Goal: Find specific page/section: Find specific page/section

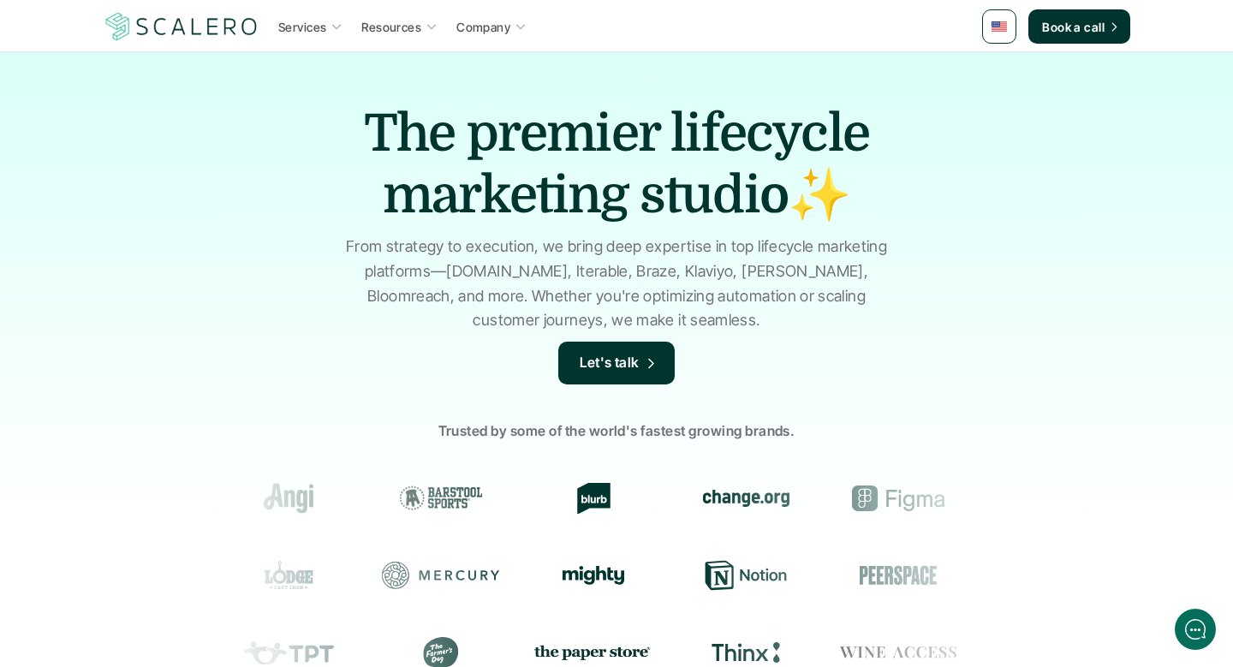
click at [354, 293] on p "From strategy to execution, we bring deep expertise in top lifecycle marketing …" at bounding box center [616, 284] width 557 height 98
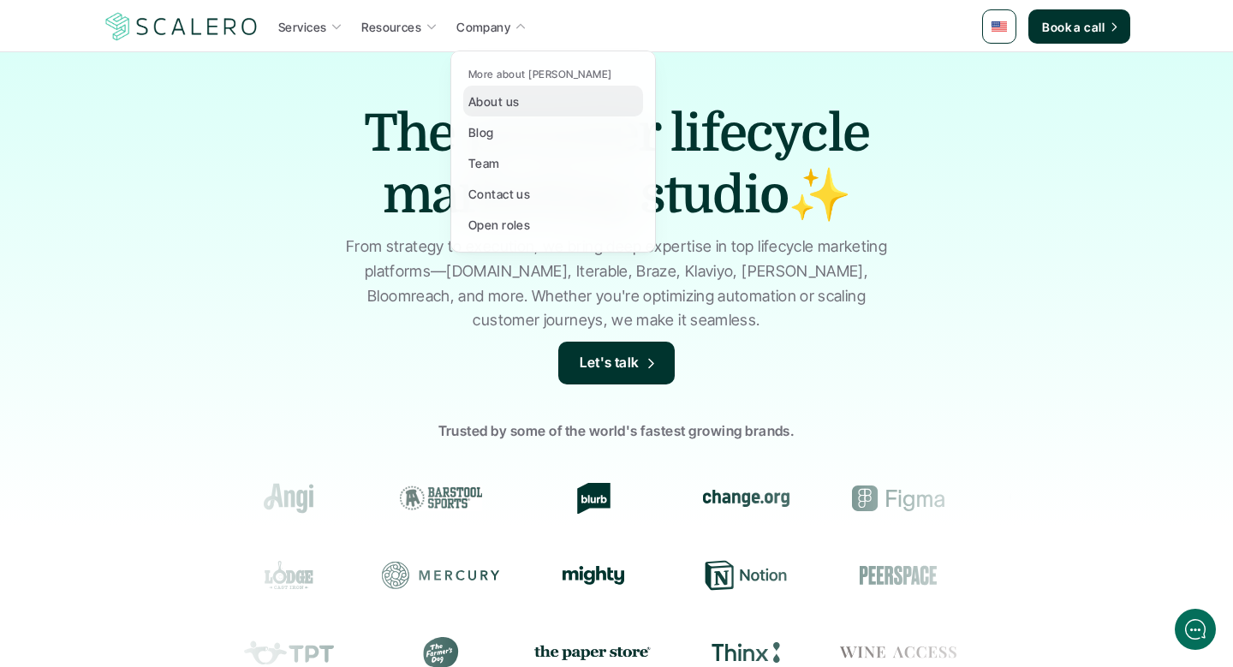
click at [507, 101] on p "About us" at bounding box center [493, 101] width 51 height 18
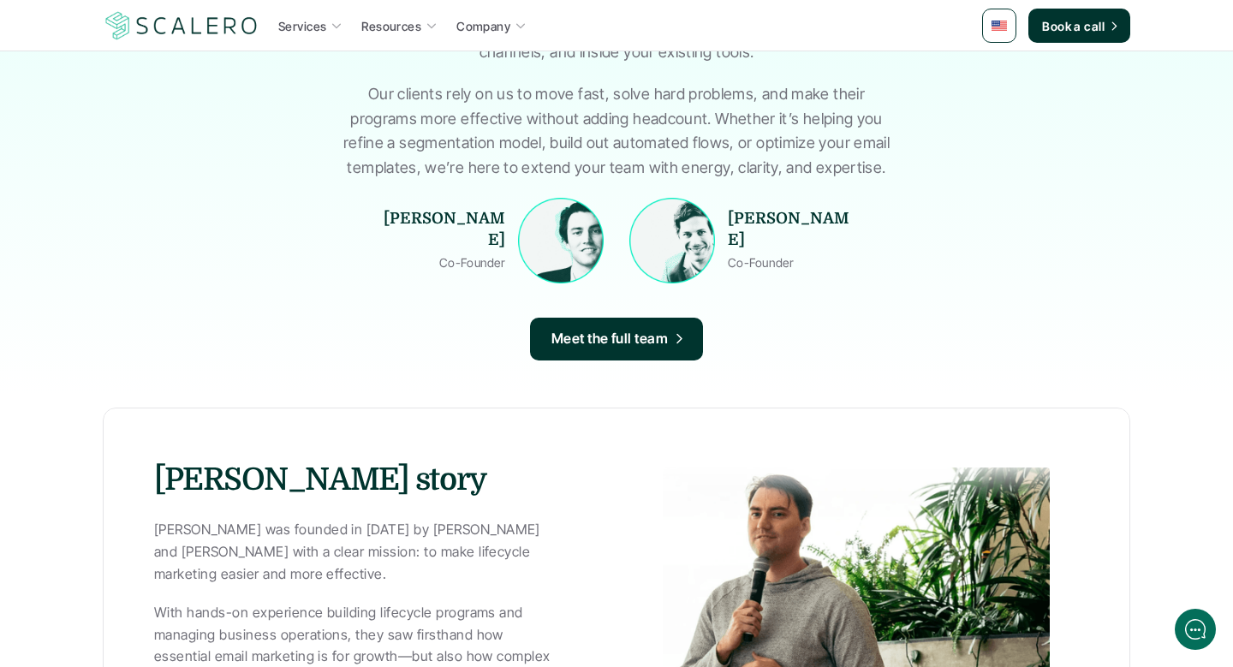
scroll to position [365, 0]
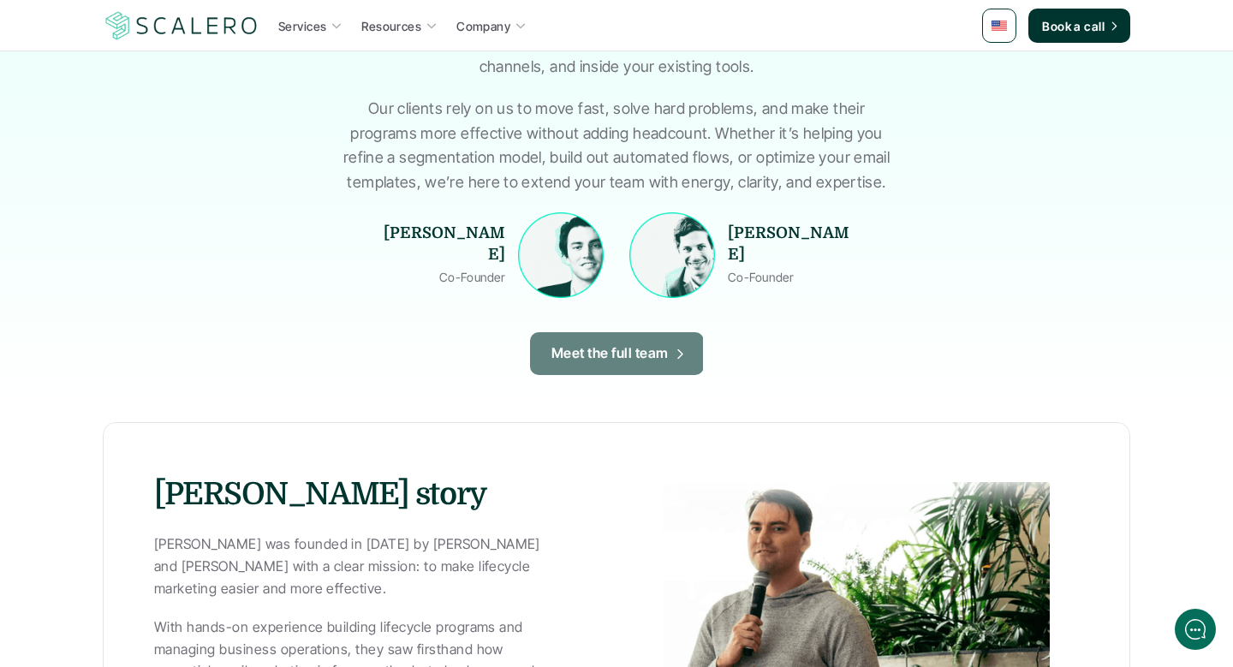
click at [617, 358] on p "Meet the full team" at bounding box center [610, 354] width 117 height 22
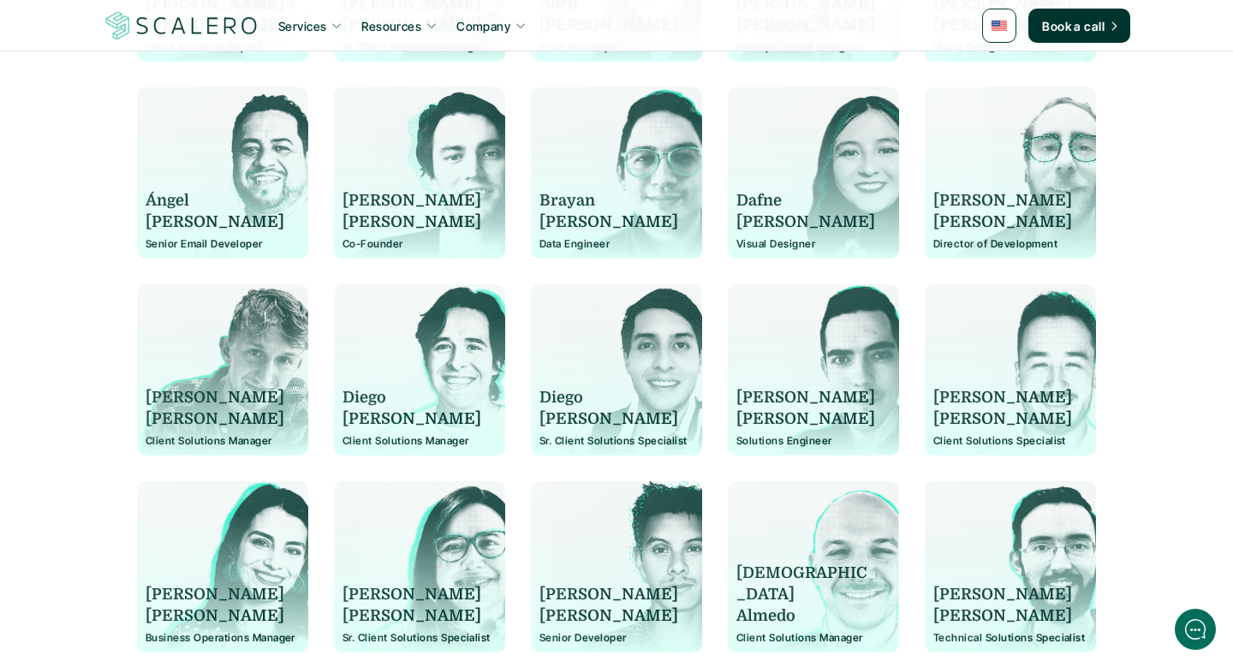
scroll to position [1314, 0]
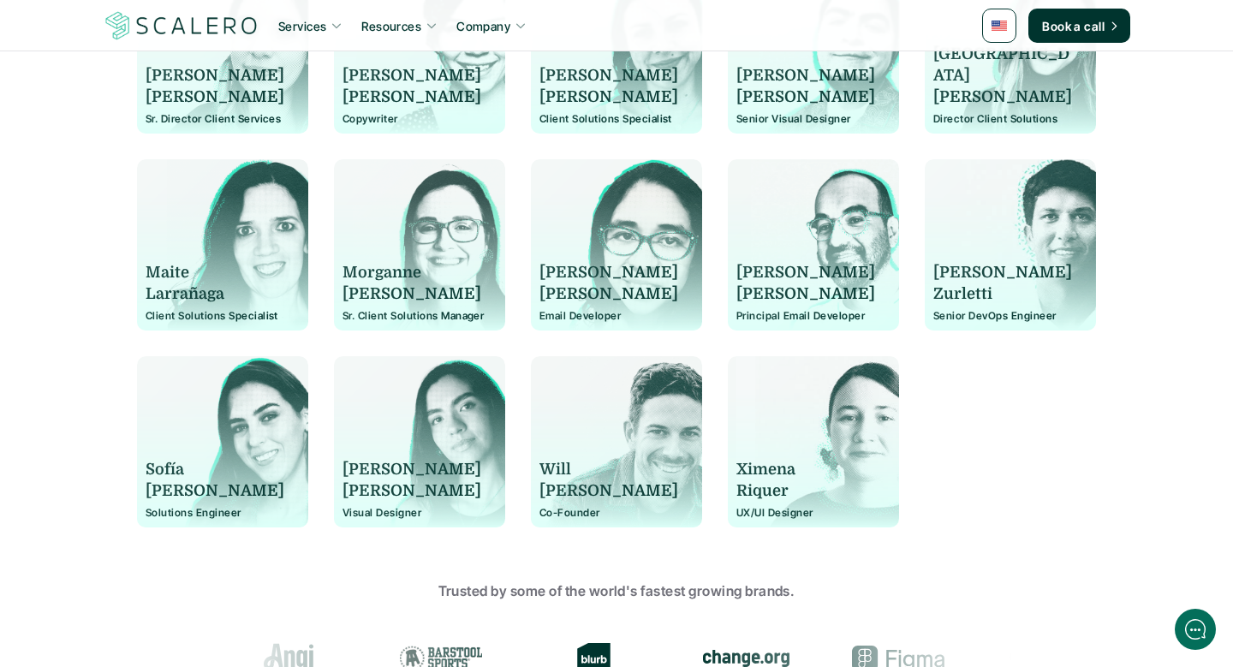
click at [605, 455] on div "[PERSON_NAME] Co-Founder" at bounding box center [617, 450] width 154 height 137
click at [552, 491] on p "[PERSON_NAME]" at bounding box center [609, 490] width 139 height 21
click at [680, 466] on div "[PERSON_NAME]" at bounding box center [617, 480] width 154 height 43
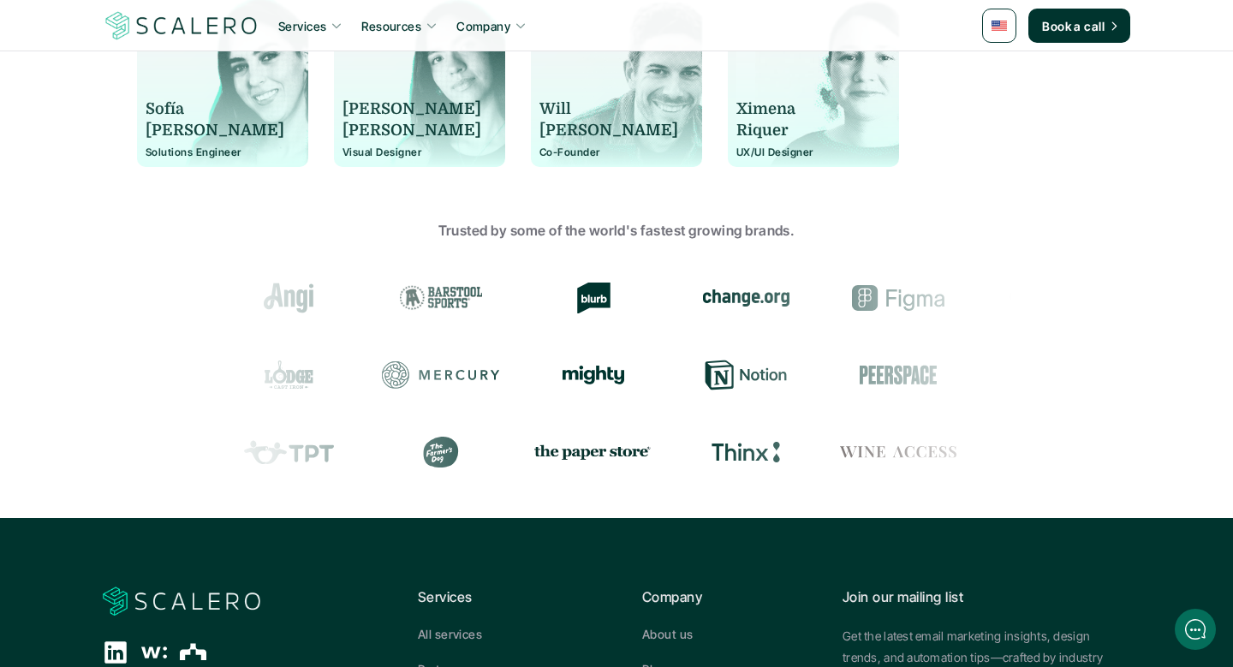
scroll to position [2074, 0]
